Goal: Find specific page/section: Find specific page/section

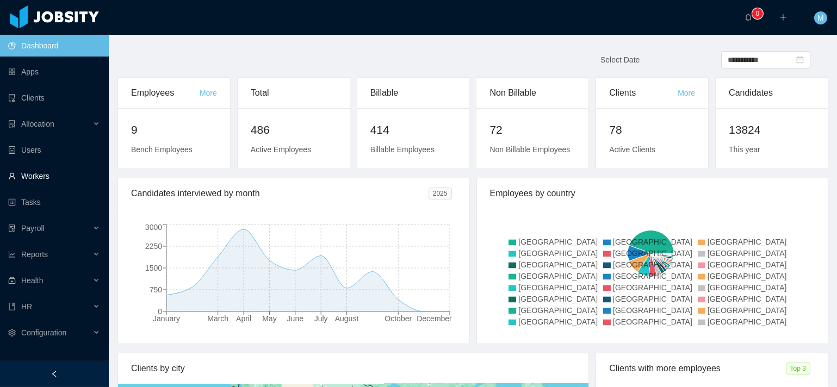
click at [22, 185] on link "Workers" at bounding box center [54, 176] width 92 height 22
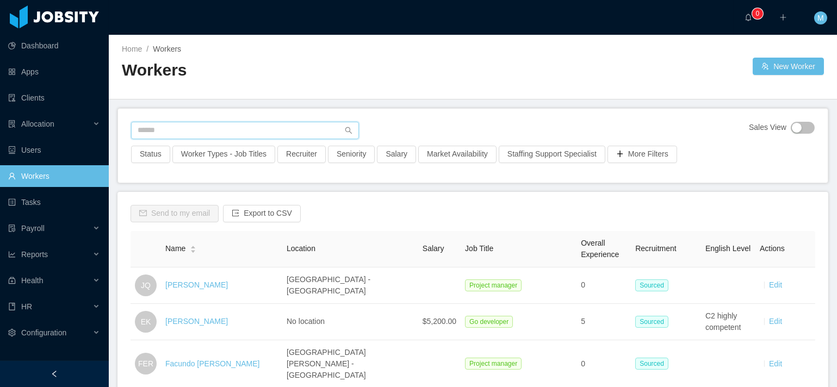
click at [217, 122] on input "text" at bounding box center [245, 130] width 228 height 17
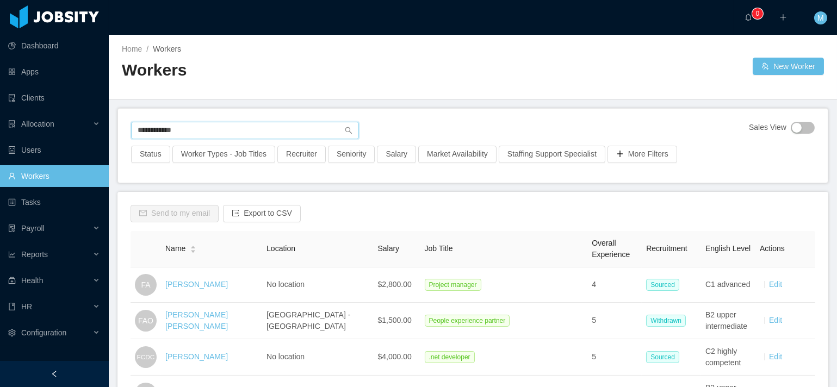
type input "**********"
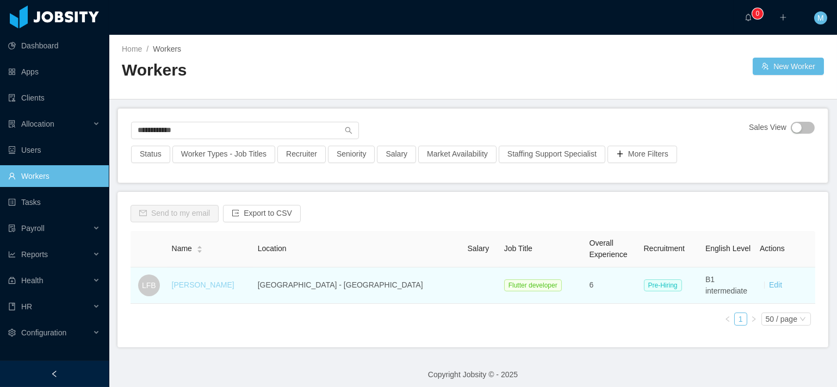
click at [183, 284] on link "[PERSON_NAME]" at bounding box center [203, 285] width 63 height 9
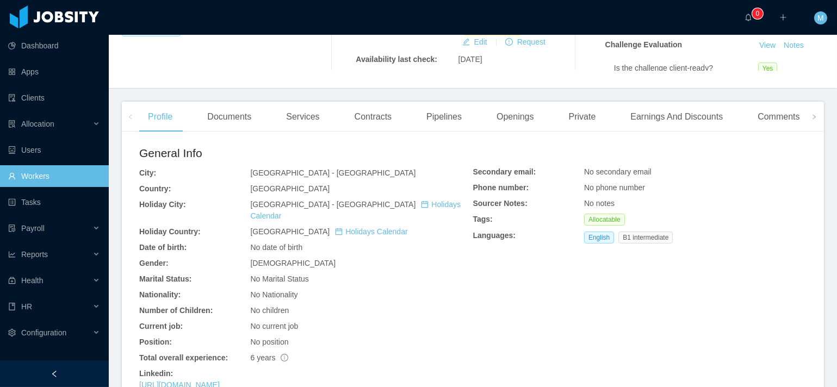
scroll to position [376, 0]
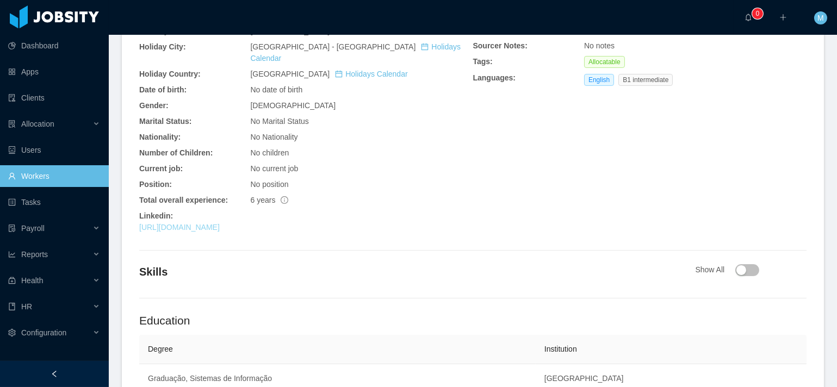
click at [220, 225] on link "[URL][DOMAIN_NAME]" at bounding box center [179, 227] width 81 height 9
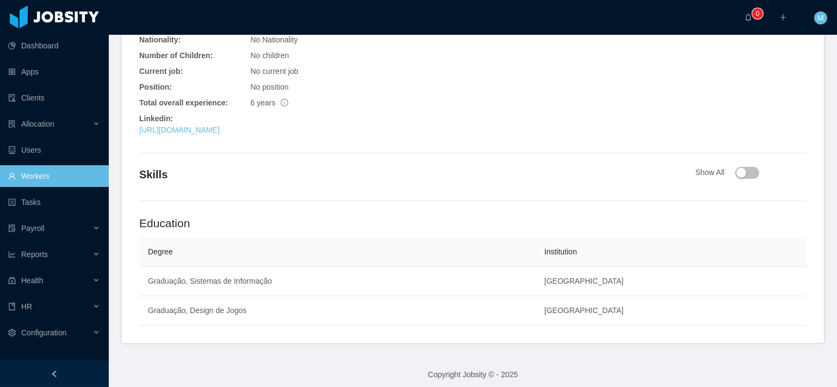
scroll to position [0, 0]
